Goal: Use online tool/utility: Utilize a website feature to perform a specific function

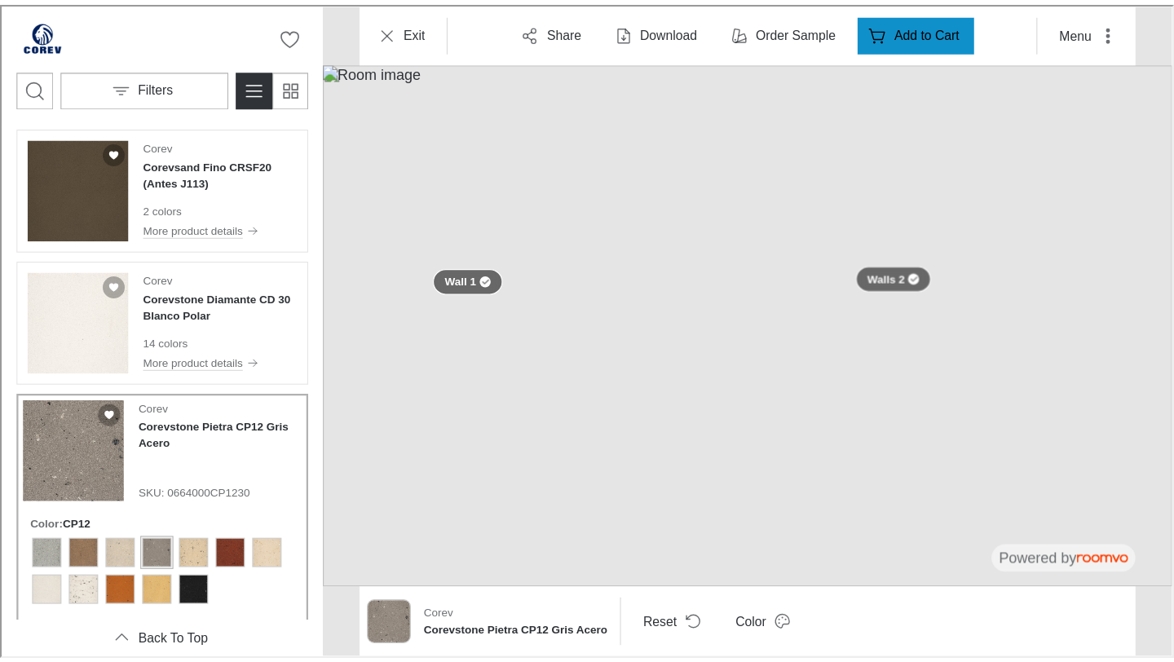
scroll to position [179, 0]
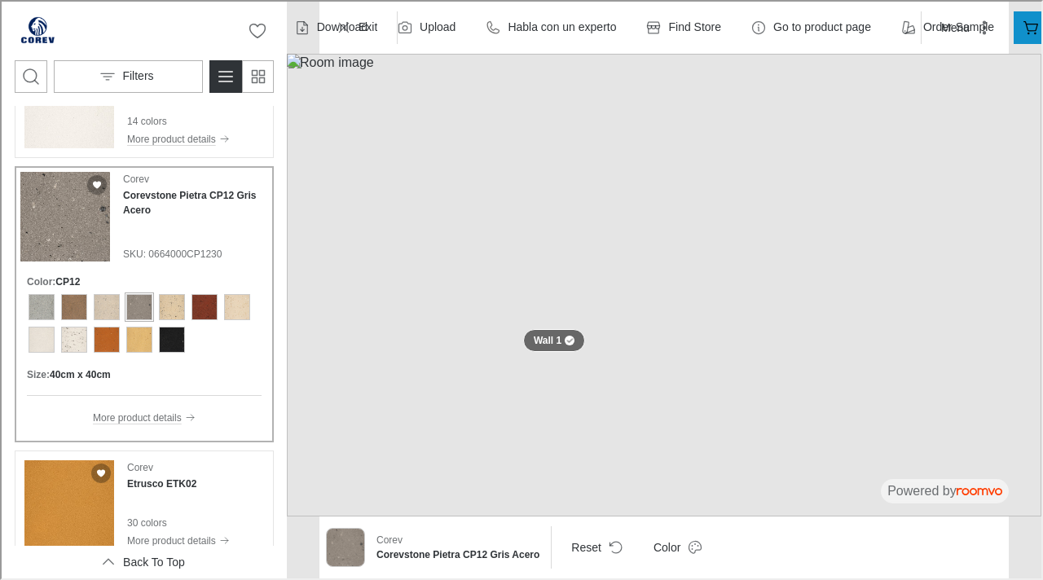
click at [170, 311] on div "View color format CP13" at bounding box center [170, 306] width 26 height 26
click at [182, 309] on div "View color format CP13" at bounding box center [170, 306] width 26 height 26
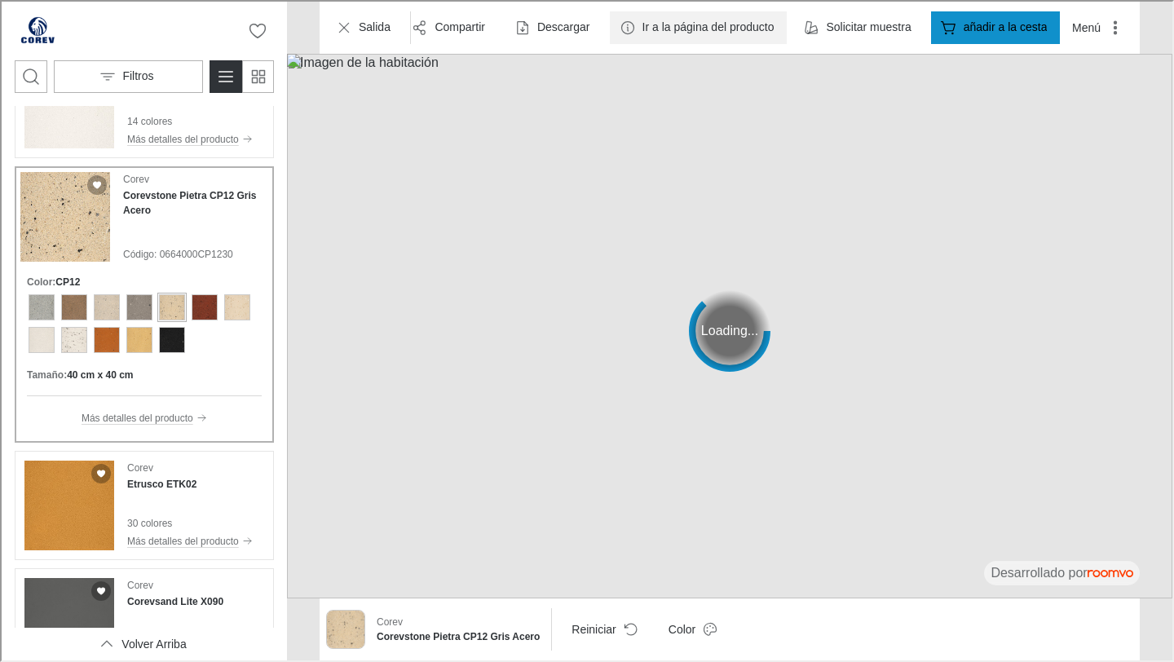
scroll to position [192, 0]
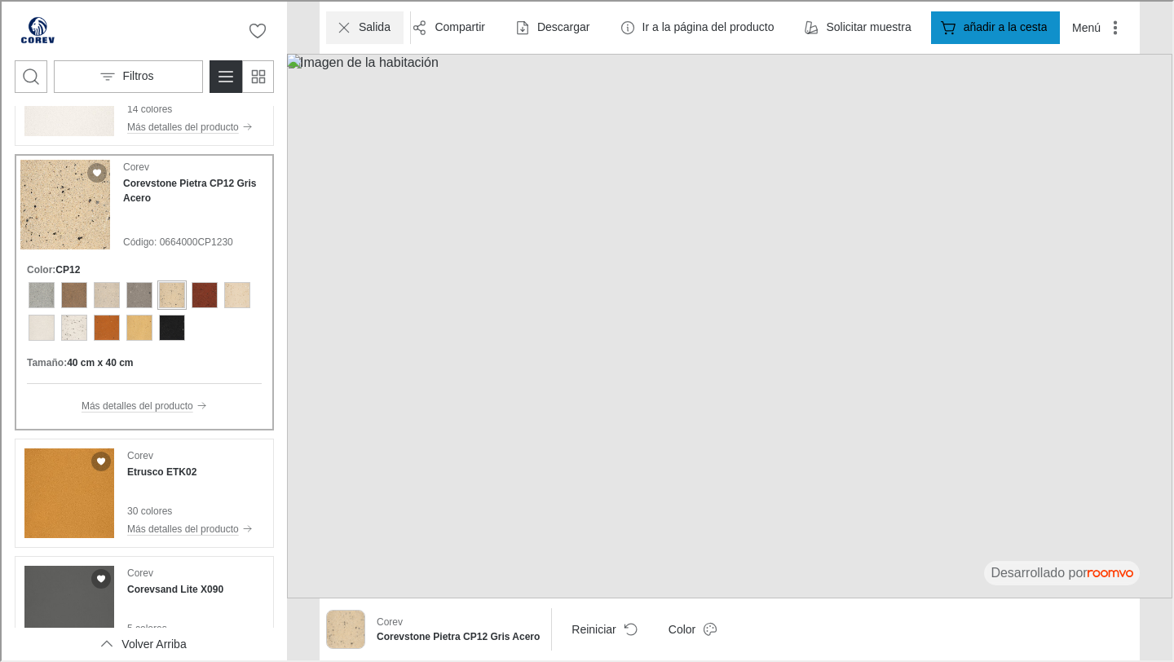
click at [362, 24] on font "Salida" at bounding box center [373, 25] width 32 height 13
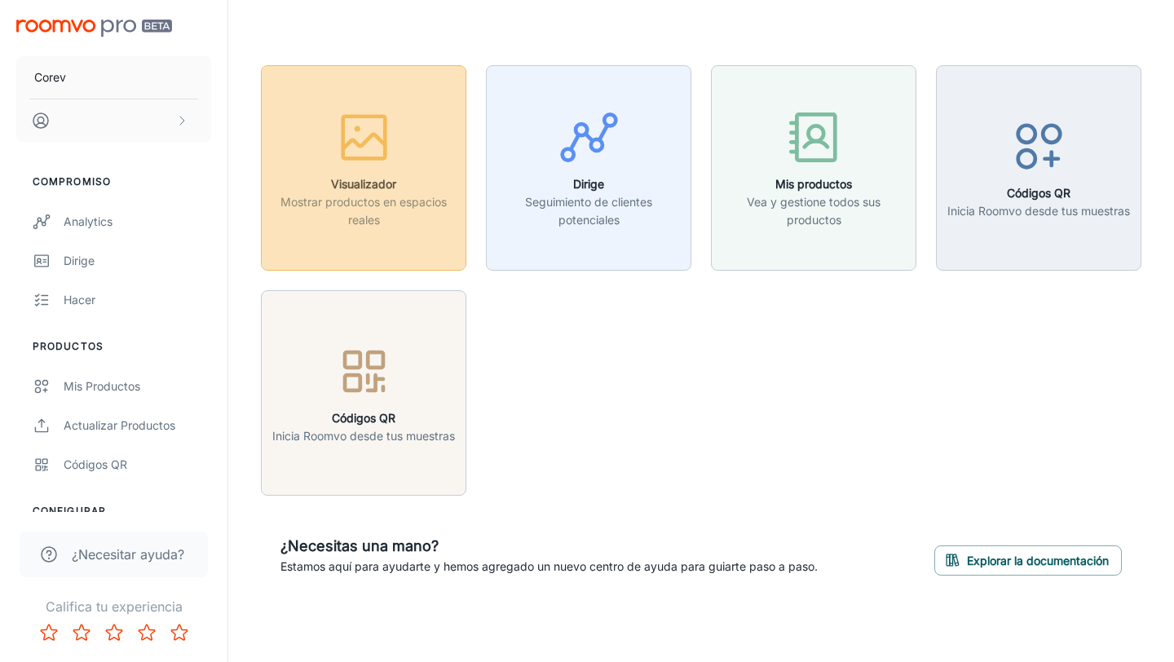
click at [392, 178] on font "Visualizador" at bounding box center [363, 184] width 65 height 14
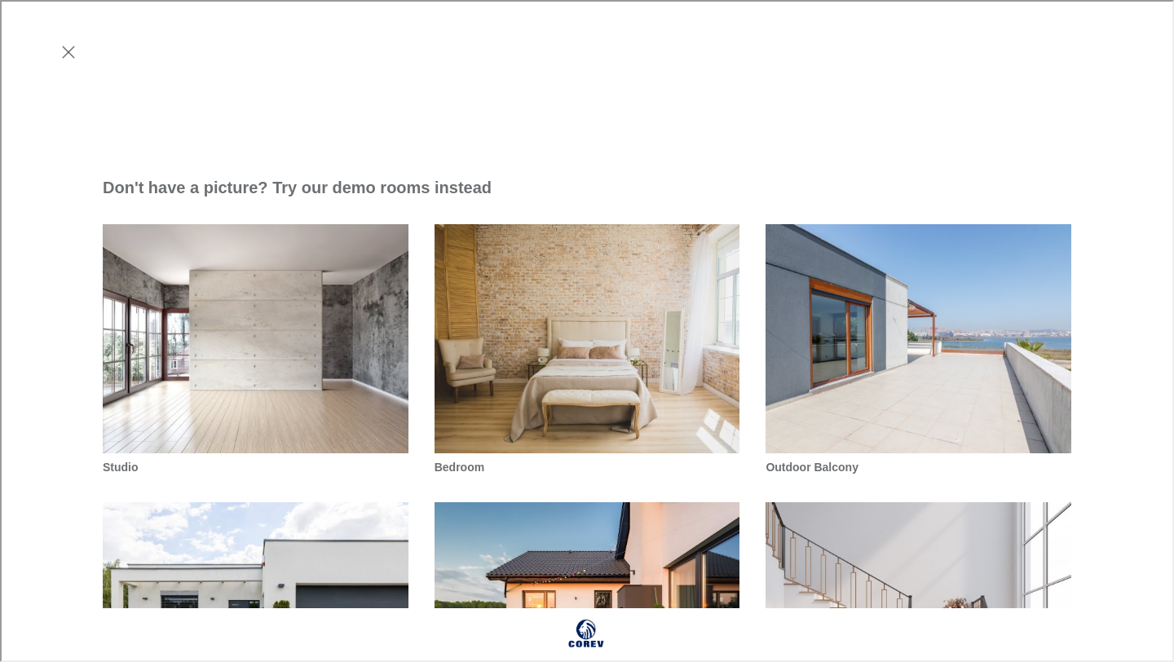
scroll to position [637, 0]
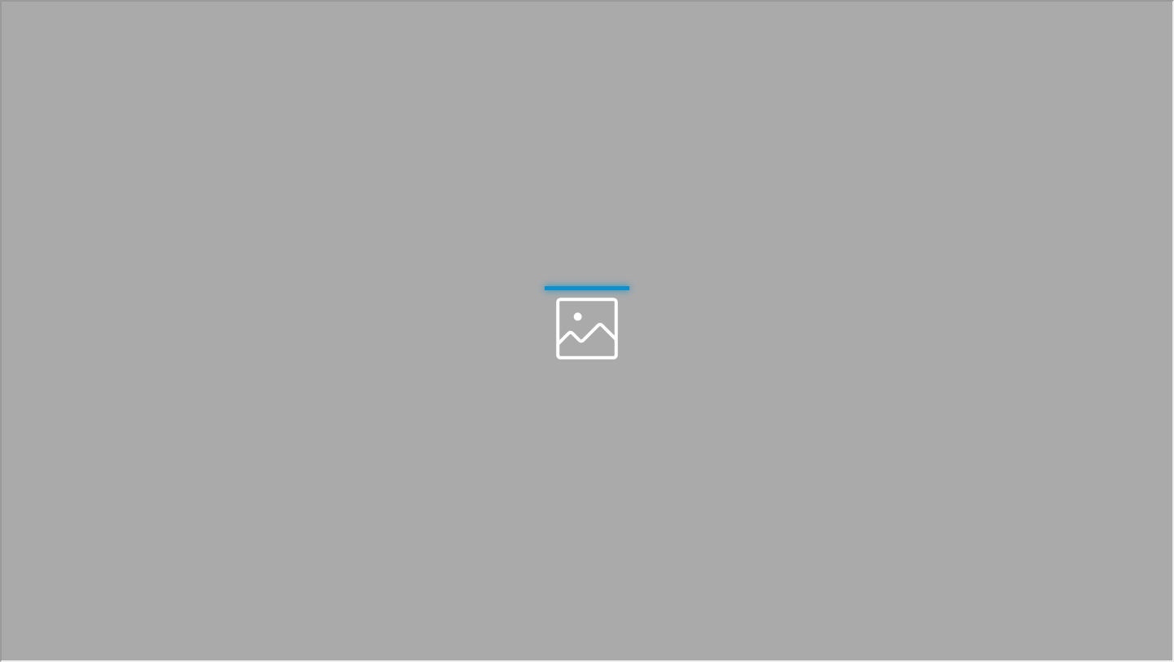
scroll to position [0, 0]
click at [281, 504] on div at bounding box center [585, 329] width 1171 height 659
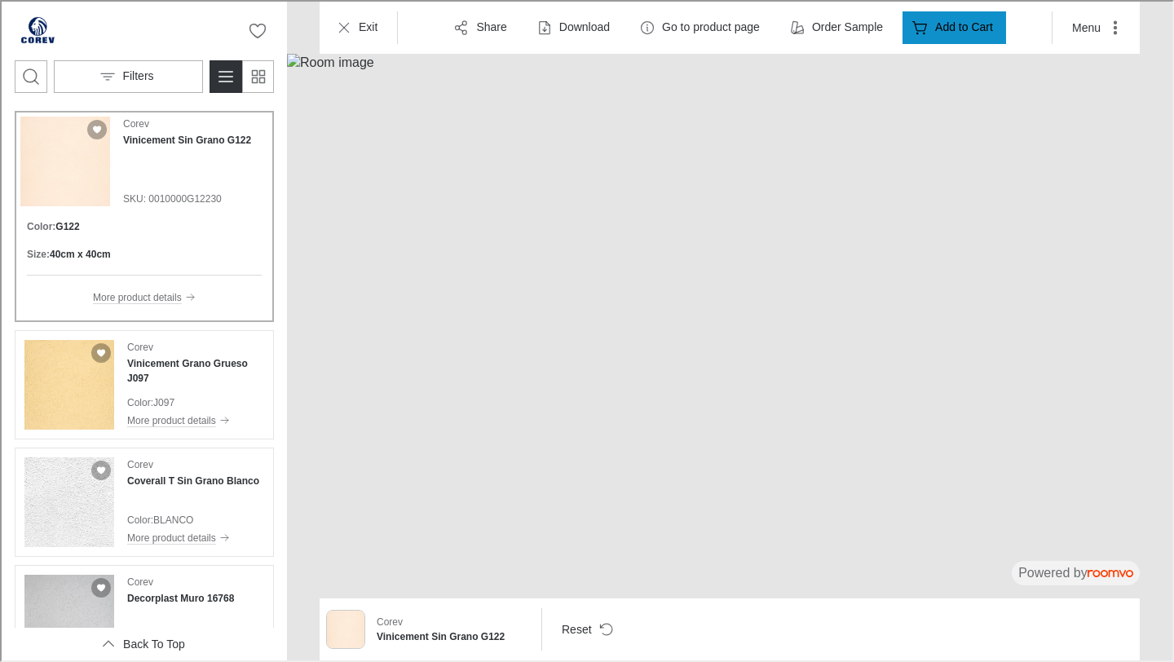
scroll to position [1253, 0]
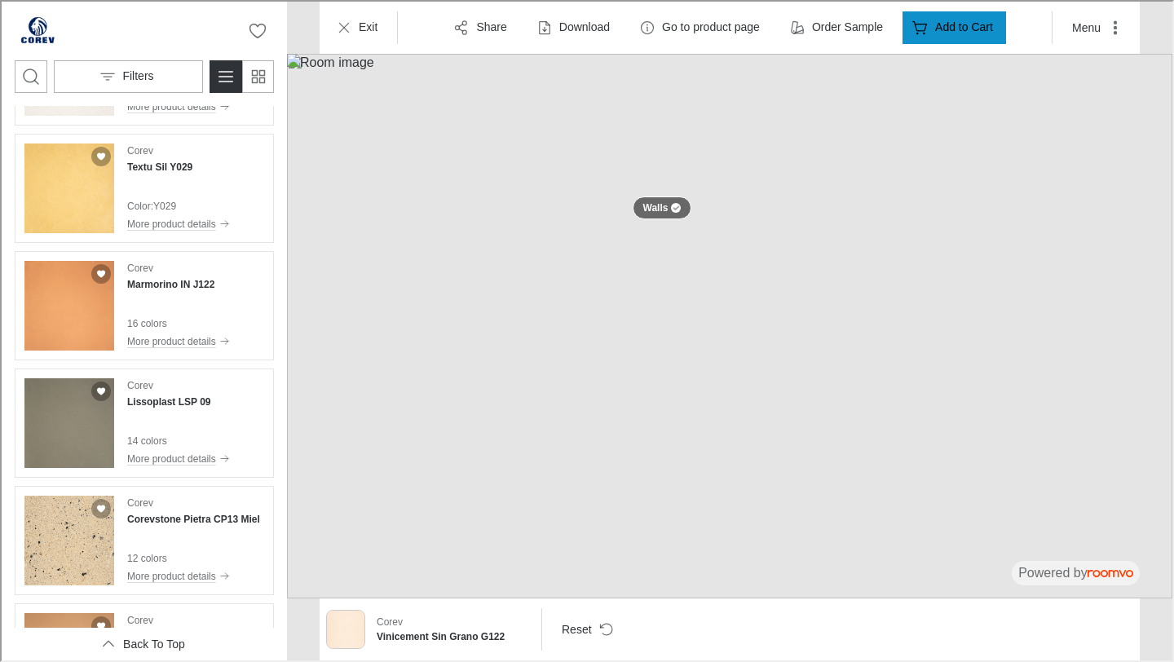
drag, startPoint x: 289, startPoint y: 398, endPoint x: 282, endPoint y: 440, distance: 43.0
click at [285, 440] on img at bounding box center [727, 324] width 885 height 545
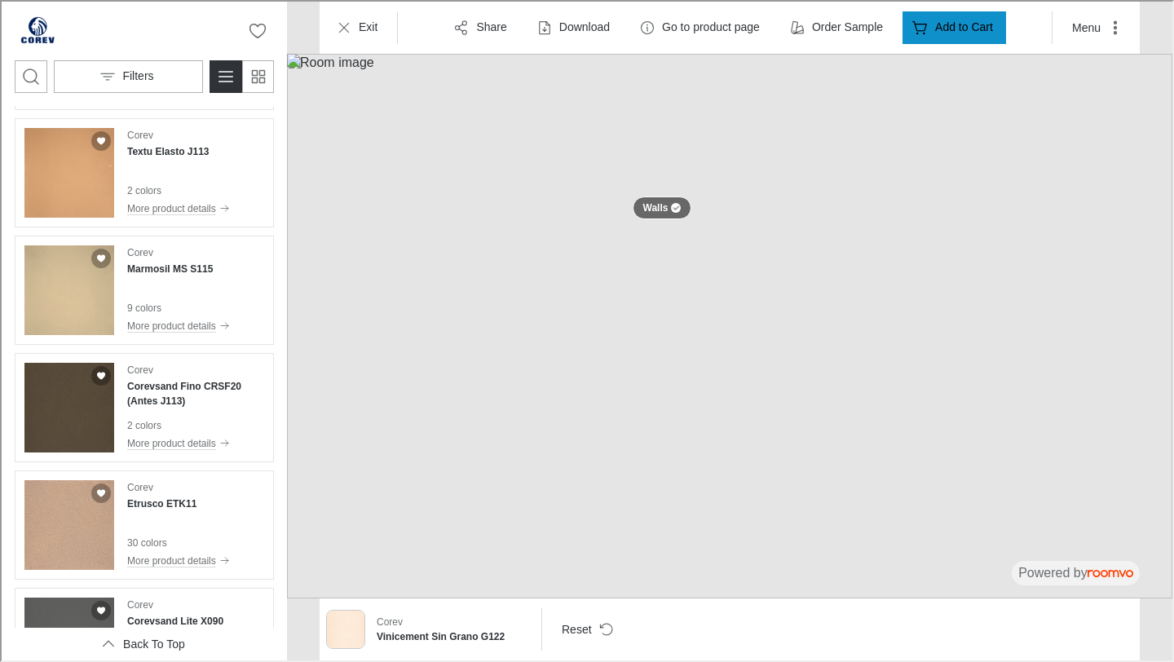
scroll to position [2223, 0]
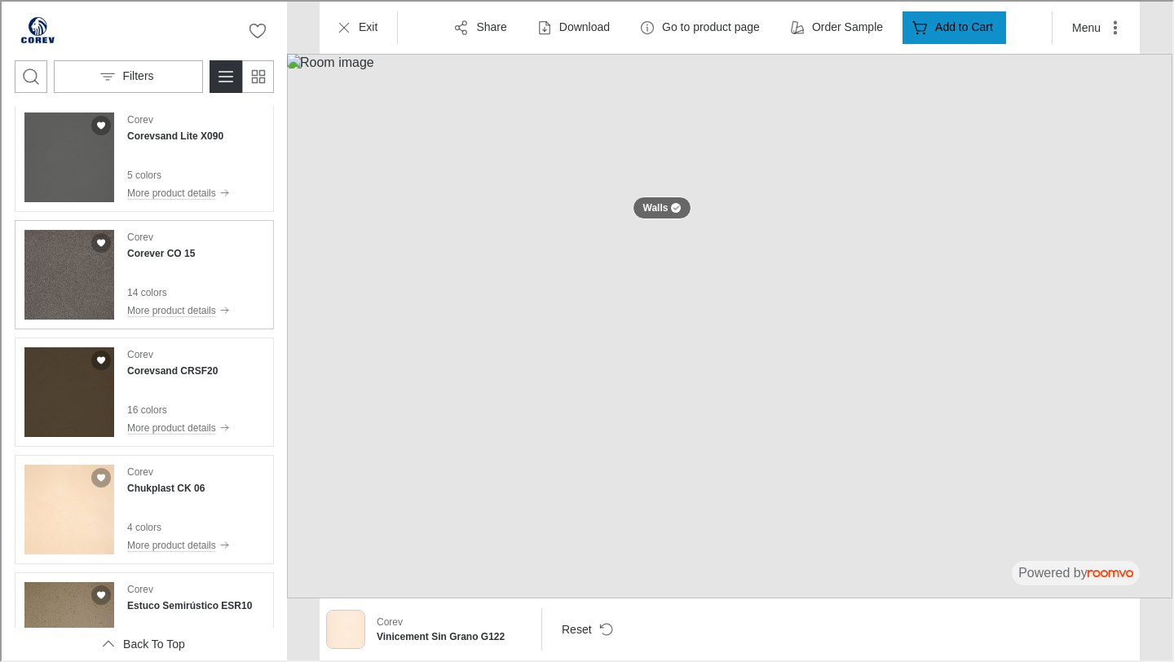
click at [75, 304] on img "See Corever CO 15 in the room" at bounding box center [68, 273] width 90 height 90
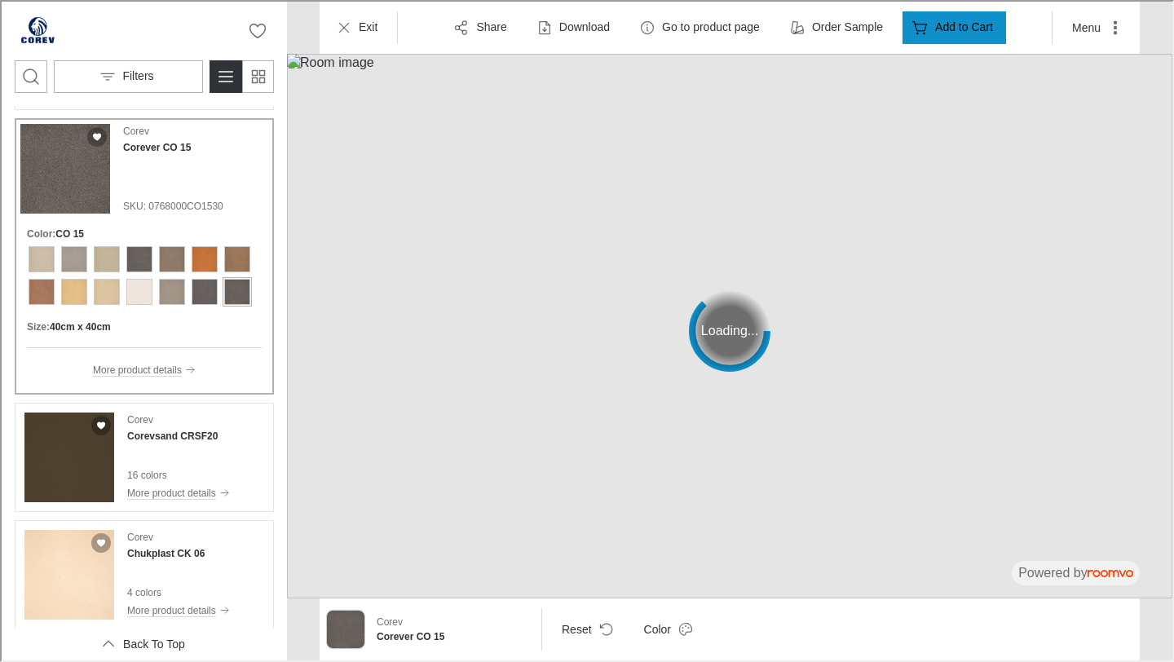
scroll to position [2121, 0]
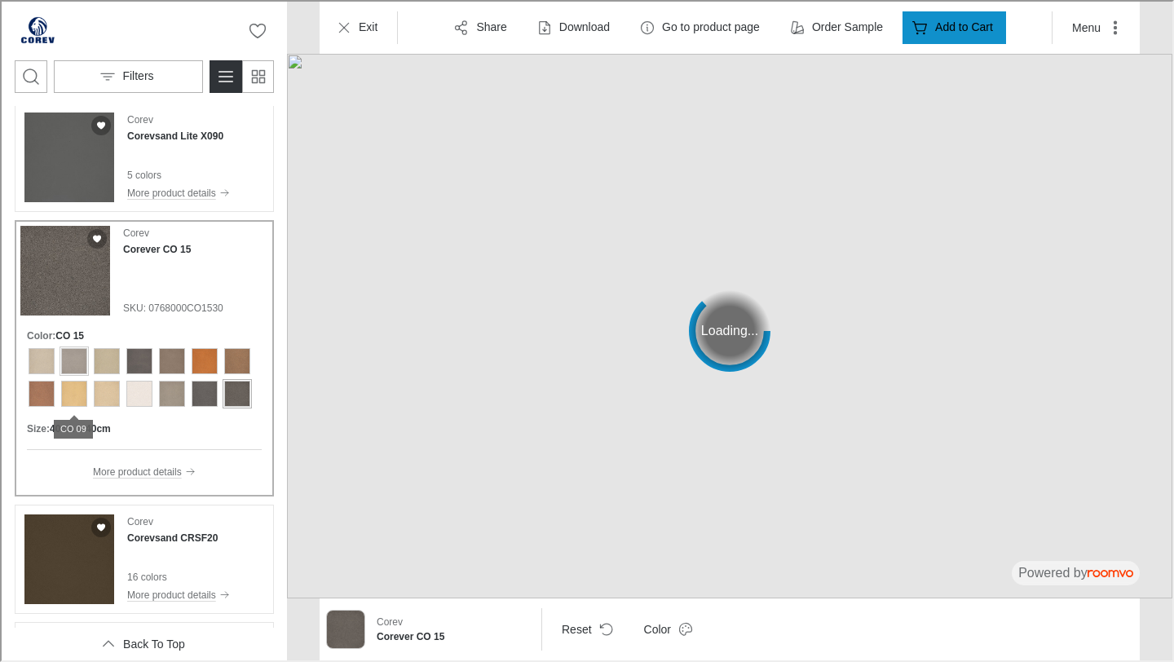
click at [67, 360] on div "View color format CO 02" at bounding box center [73, 359] width 26 height 26
click at [108, 357] on div "View color format CO 03" at bounding box center [105, 359] width 26 height 26
